Goal: Task Accomplishment & Management: Use online tool/utility

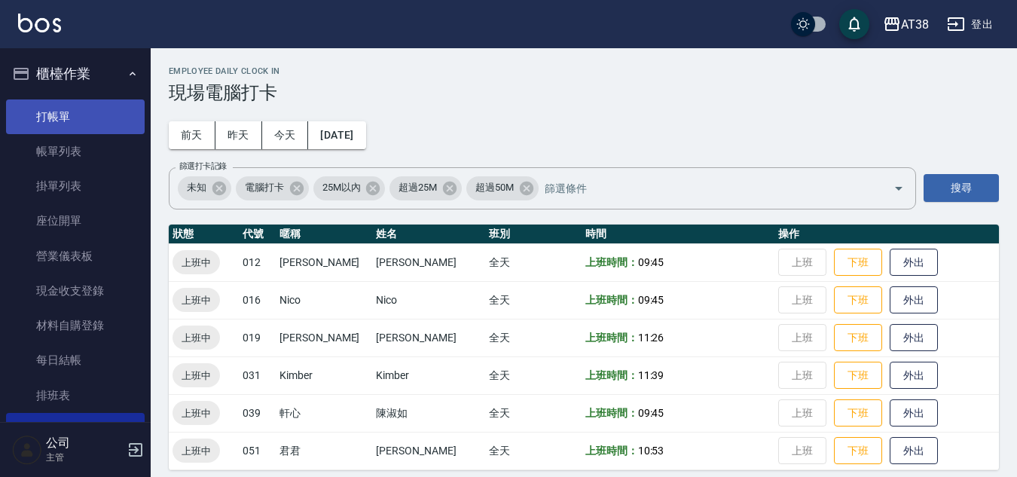
click at [28, 121] on link "打帳單" at bounding box center [75, 116] width 139 height 35
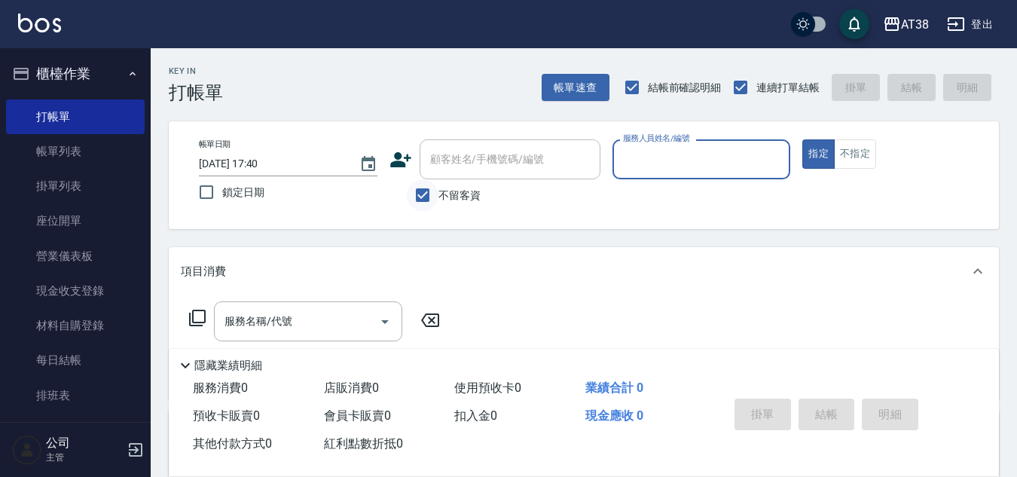
click at [424, 197] on input "不留客資" at bounding box center [423, 195] width 32 height 32
checkbox input "false"
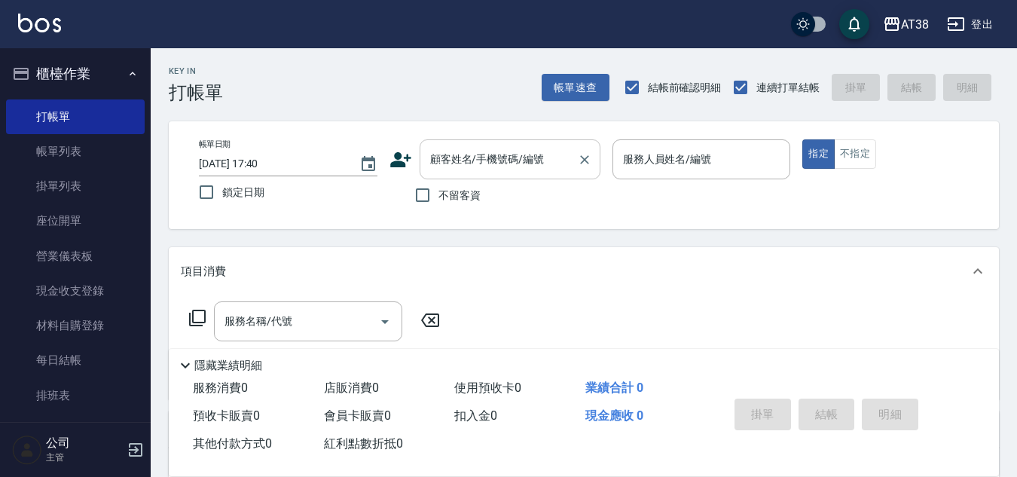
drag, startPoint x: 452, startPoint y: 163, endPoint x: 476, endPoint y: 160, distance: 23.6
click at [453, 163] on div "顧客姓名/手機號碼/編號 顧客姓名/手機號碼/編號" at bounding box center [510, 159] width 181 height 40
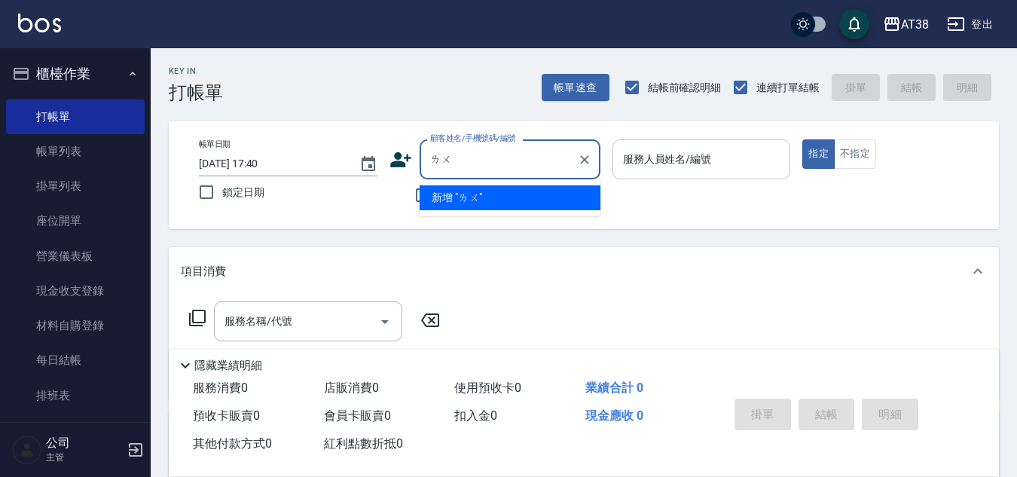
type input "[PERSON_NAME]"
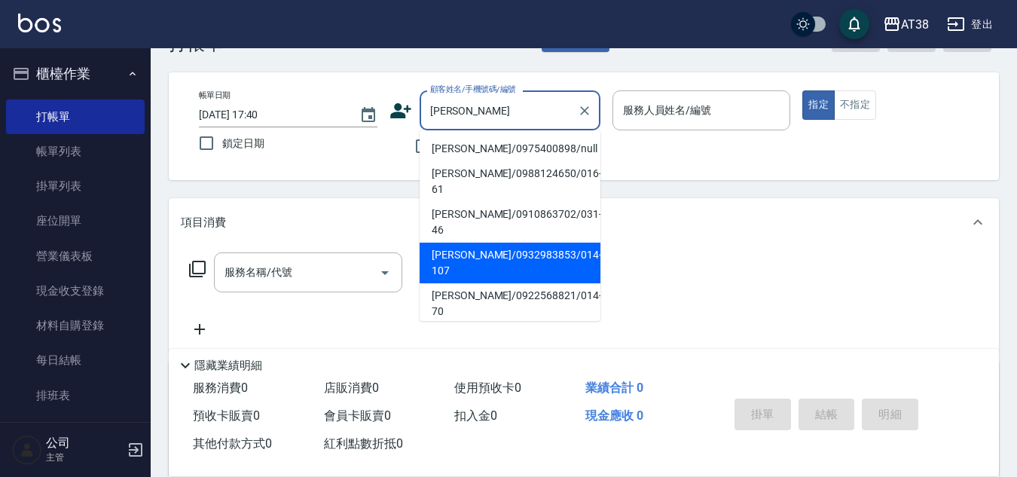
scroll to position [75, 0]
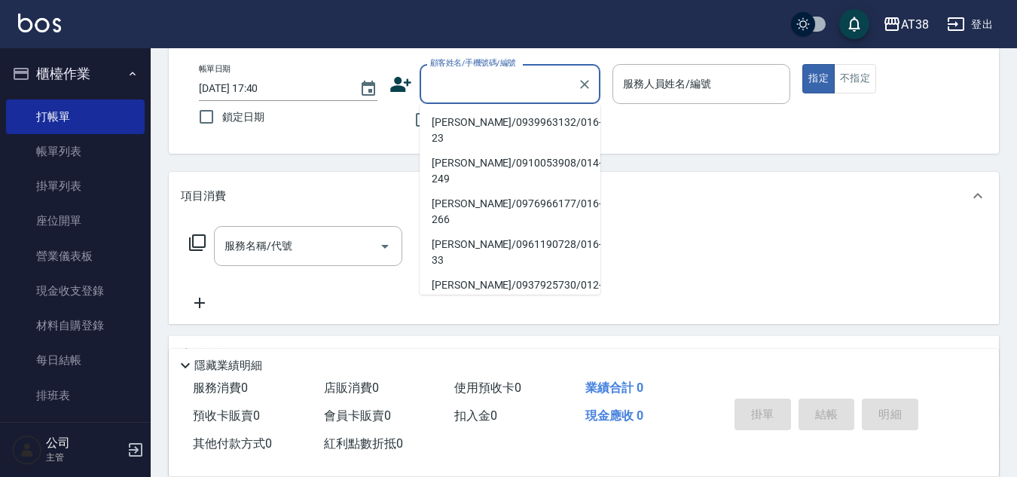
click at [317, 119] on label "鎖定日期" at bounding box center [278, 117] width 175 height 32
click at [222, 119] on input "鎖定日期" at bounding box center [207, 117] width 32 height 32
checkbox input "true"
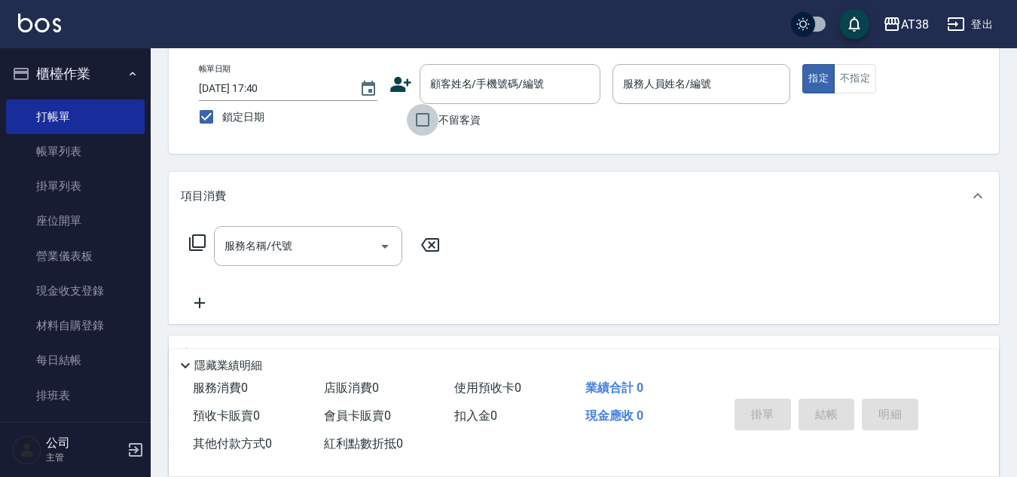
click at [421, 113] on input "不留客資" at bounding box center [423, 120] width 32 height 32
checkbox input "true"
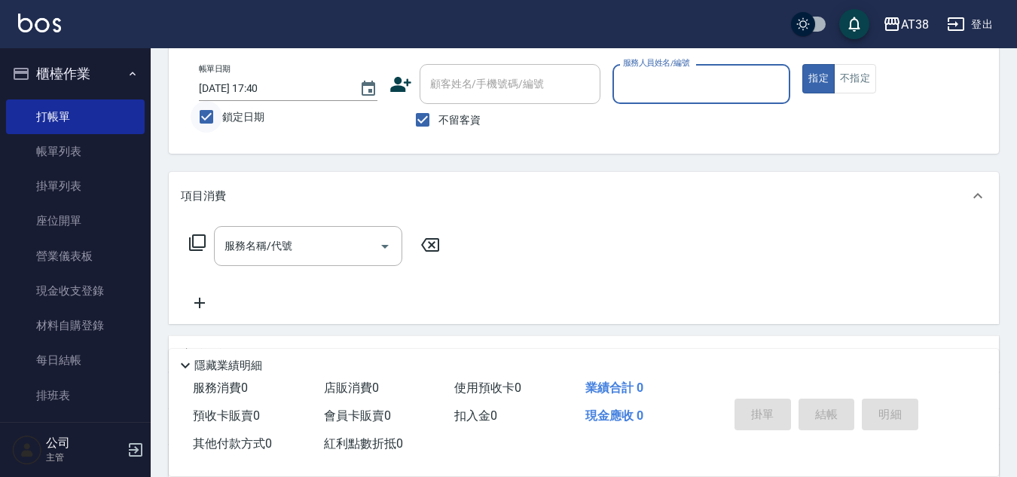
click at [200, 114] on input "鎖定日期" at bounding box center [207, 117] width 32 height 32
checkbox input "false"
type input "[DATE] 17:45"
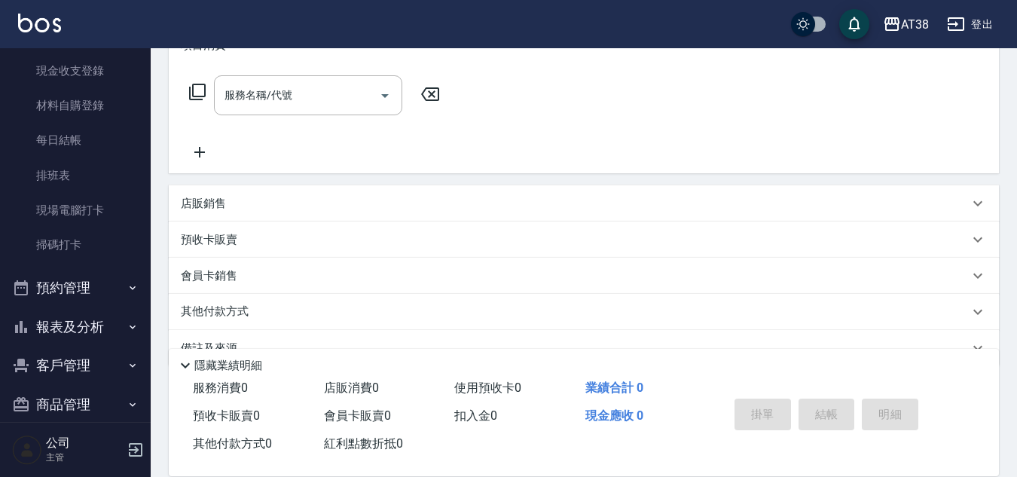
scroll to position [206, 0]
